Goal: Task Accomplishment & Management: Use online tool/utility

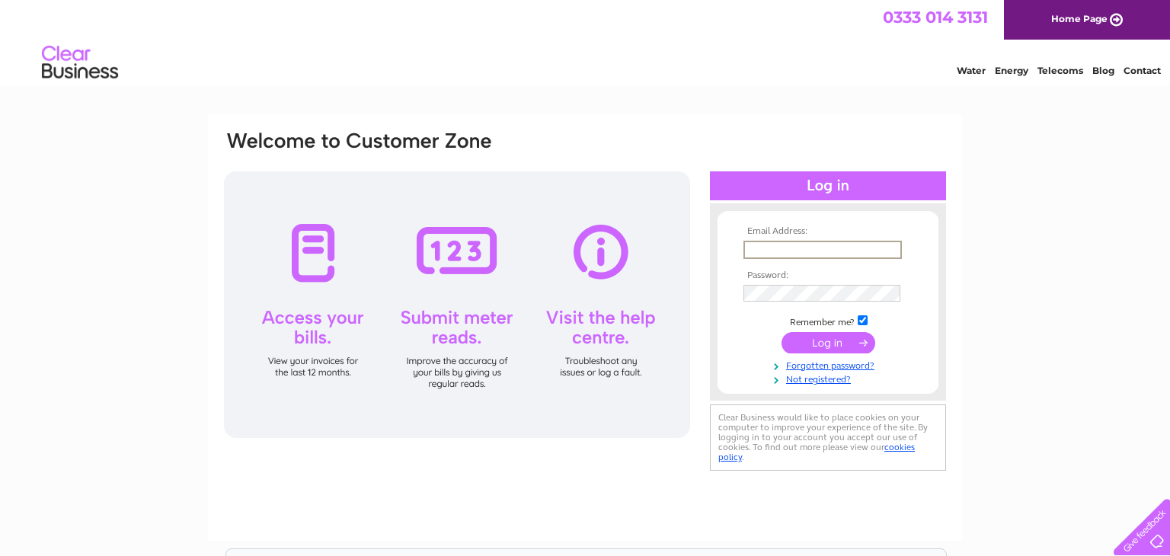
click at [751, 247] on input "text" at bounding box center [823, 250] width 158 height 18
type input "tricia.goodwin@sky.com"
click at [844, 341] on input "submit" at bounding box center [829, 341] width 94 height 21
click at [827, 345] on input "submit" at bounding box center [829, 341] width 94 height 21
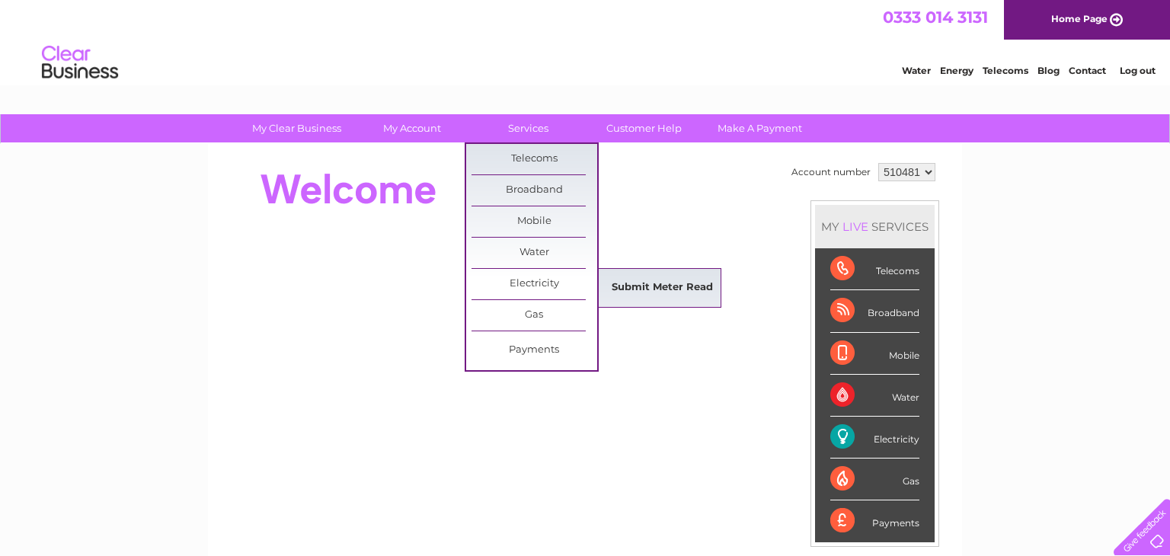
click at [635, 281] on link "Submit Meter Read" at bounding box center [663, 288] width 126 height 30
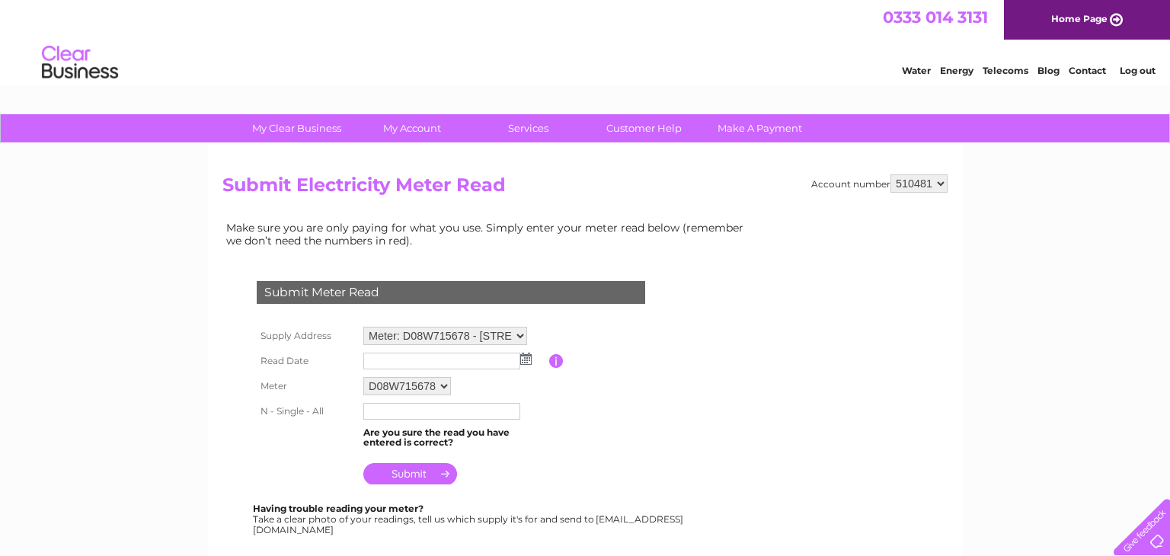
click at [527, 360] on img at bounding box center [525, 359] width 11 height 12
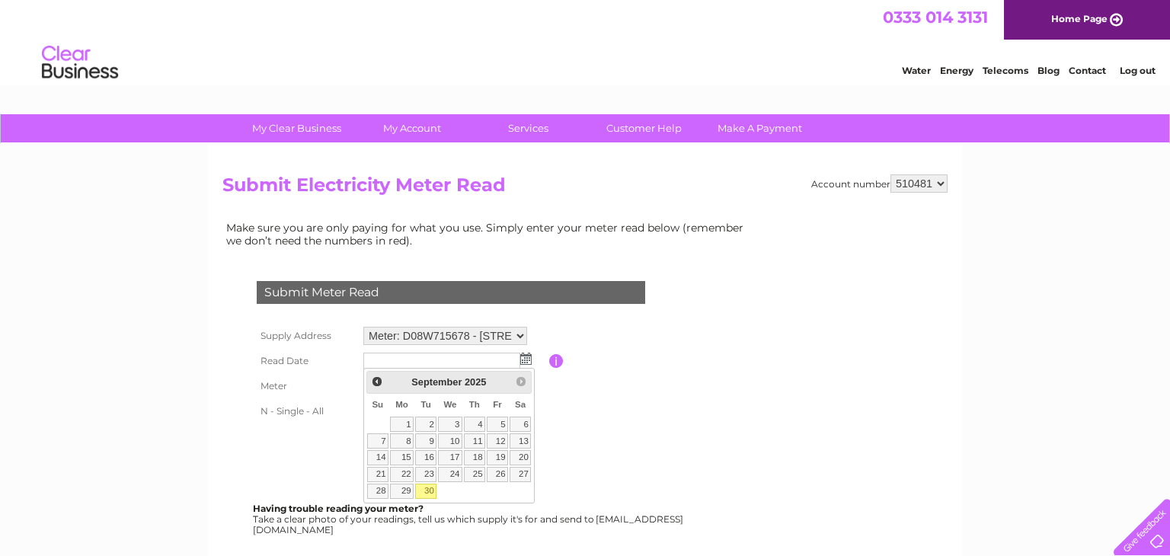
click at [423, 491] on link "30" at bounding box center [425, 491] width 21 height 15
type input "[DATE]"
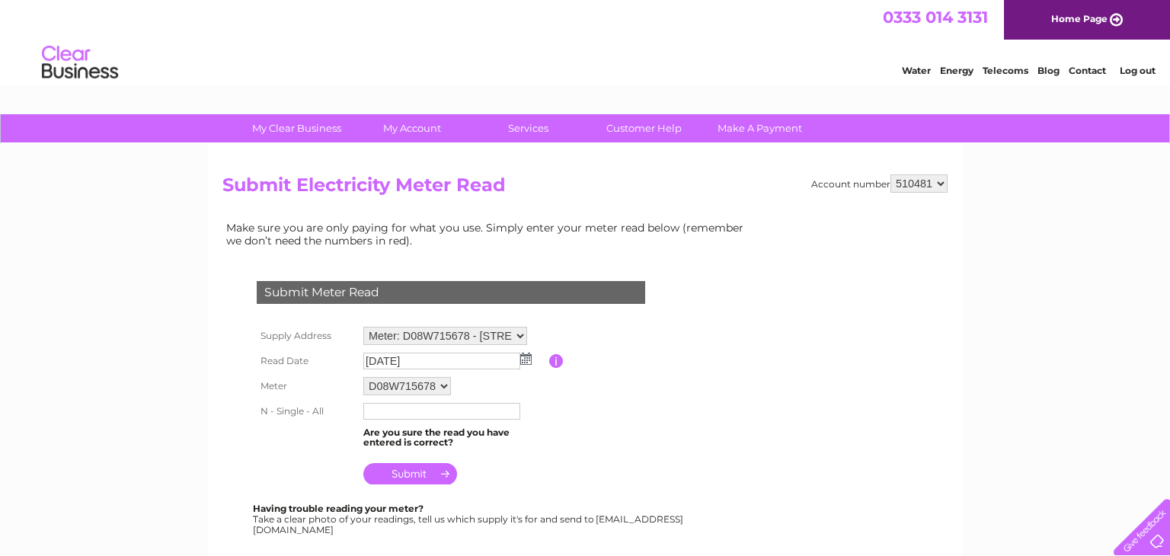
click at [371, 410] on input "text" at bounding box center [441, 411] width 157 height 17
